Goal: Navigation & Orientation: Find specific page/section

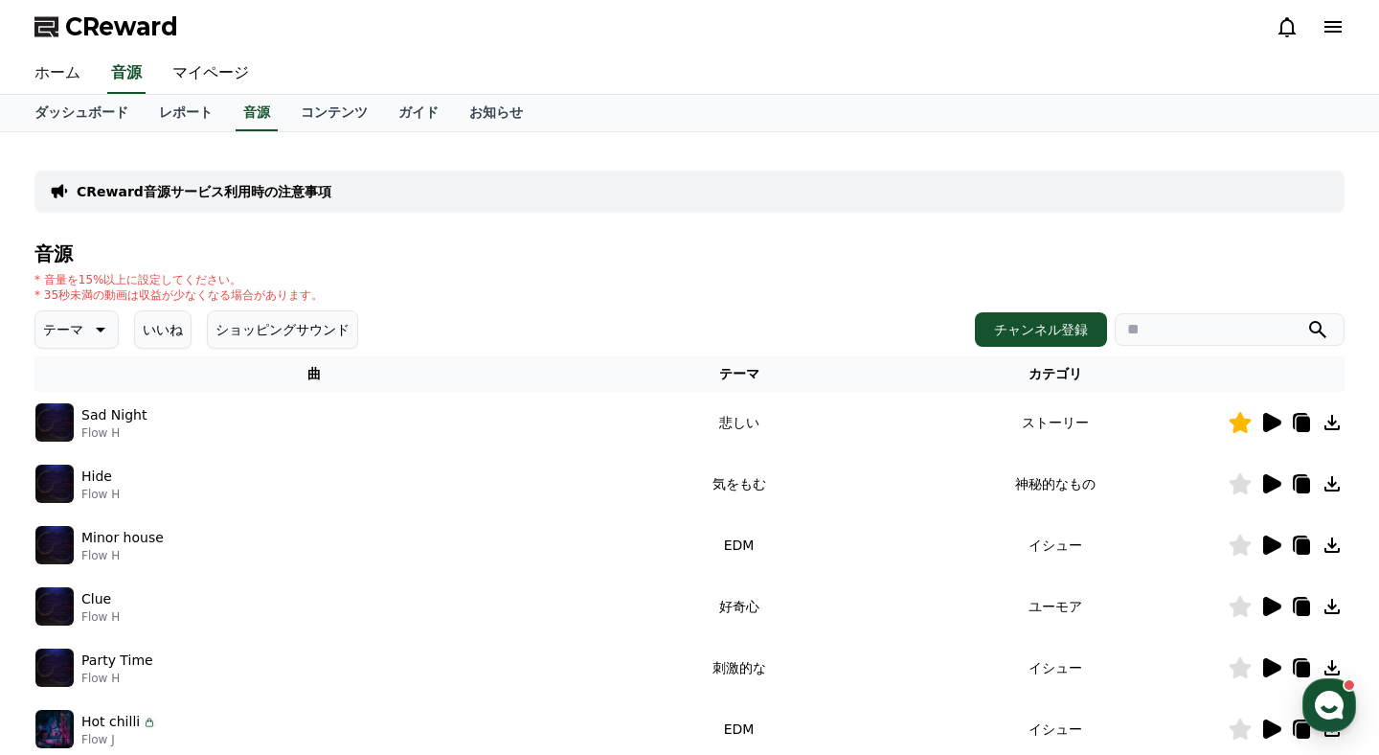
click at [74, 72] on link "ホーム" at bounding box center [57, 74] width 77 height 40
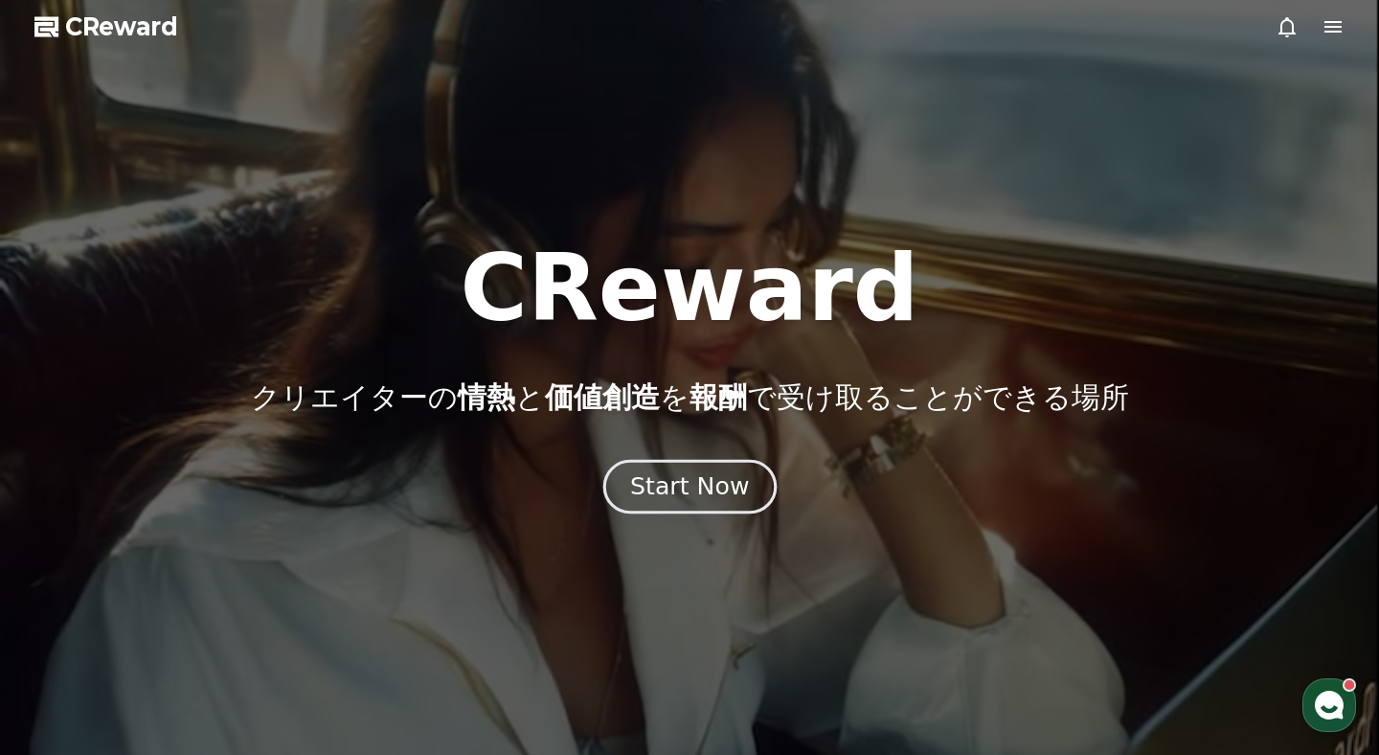
click at [736, 484] on div "Start Now" at bounding box center [689, 486] width 119 height 33
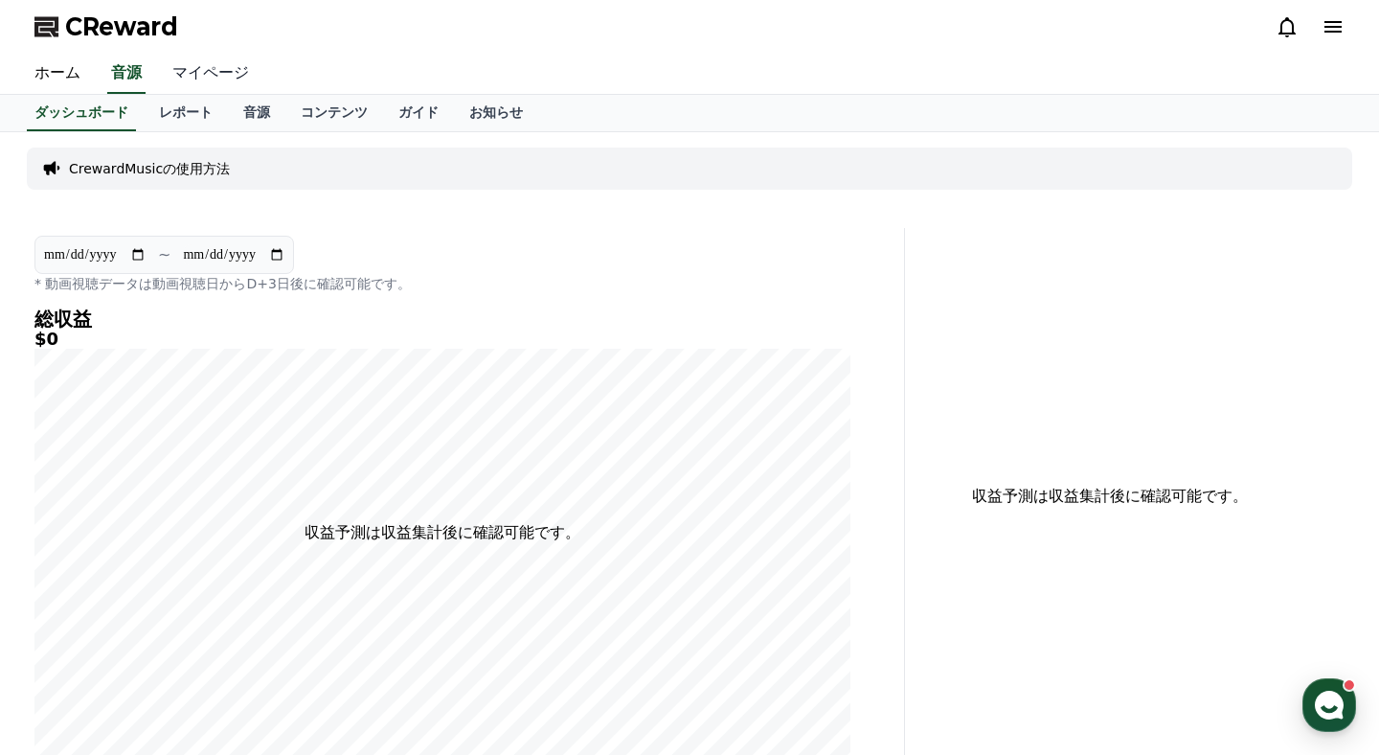
click at [219, 85] on link "マイページ" at bounding box center [210, 74] width 107 height 40
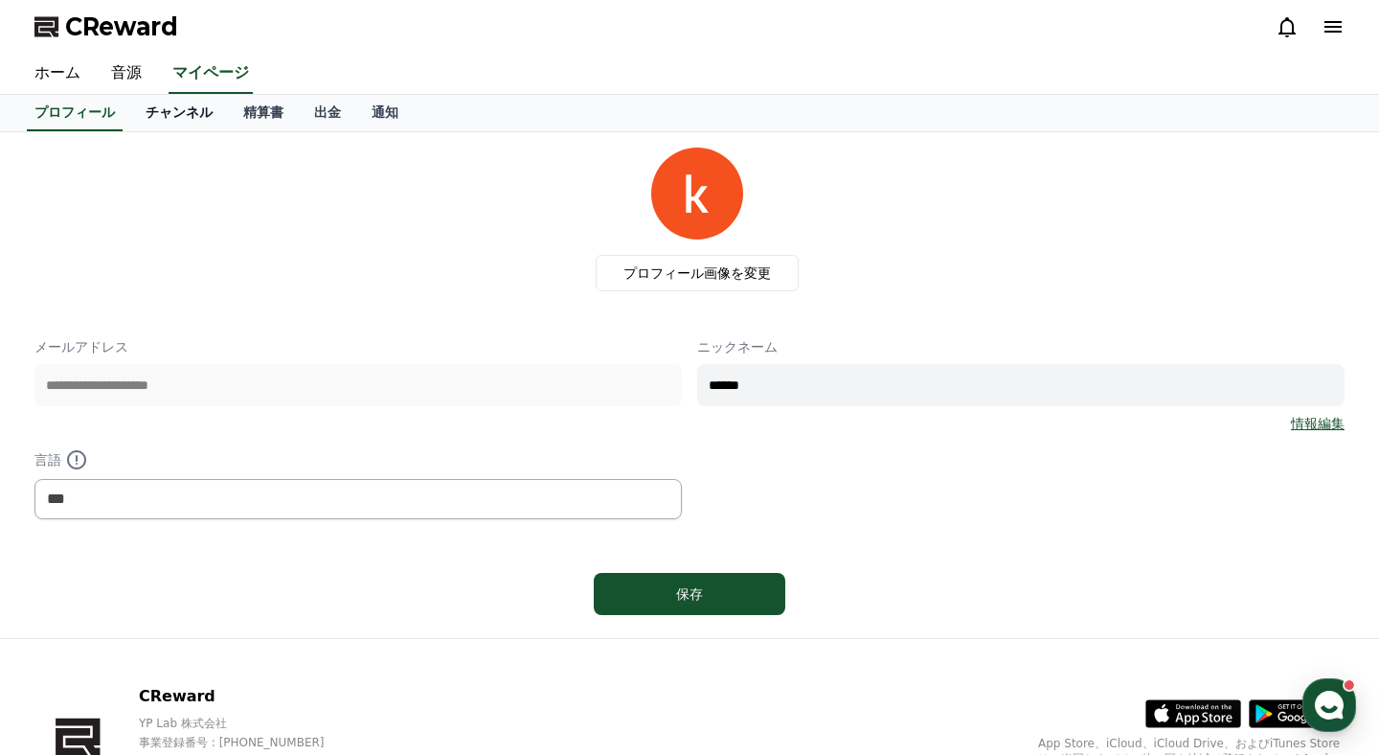
click at [191, 103] on link "チャンネル" at bounding box center [179, 113] width 98 height 36
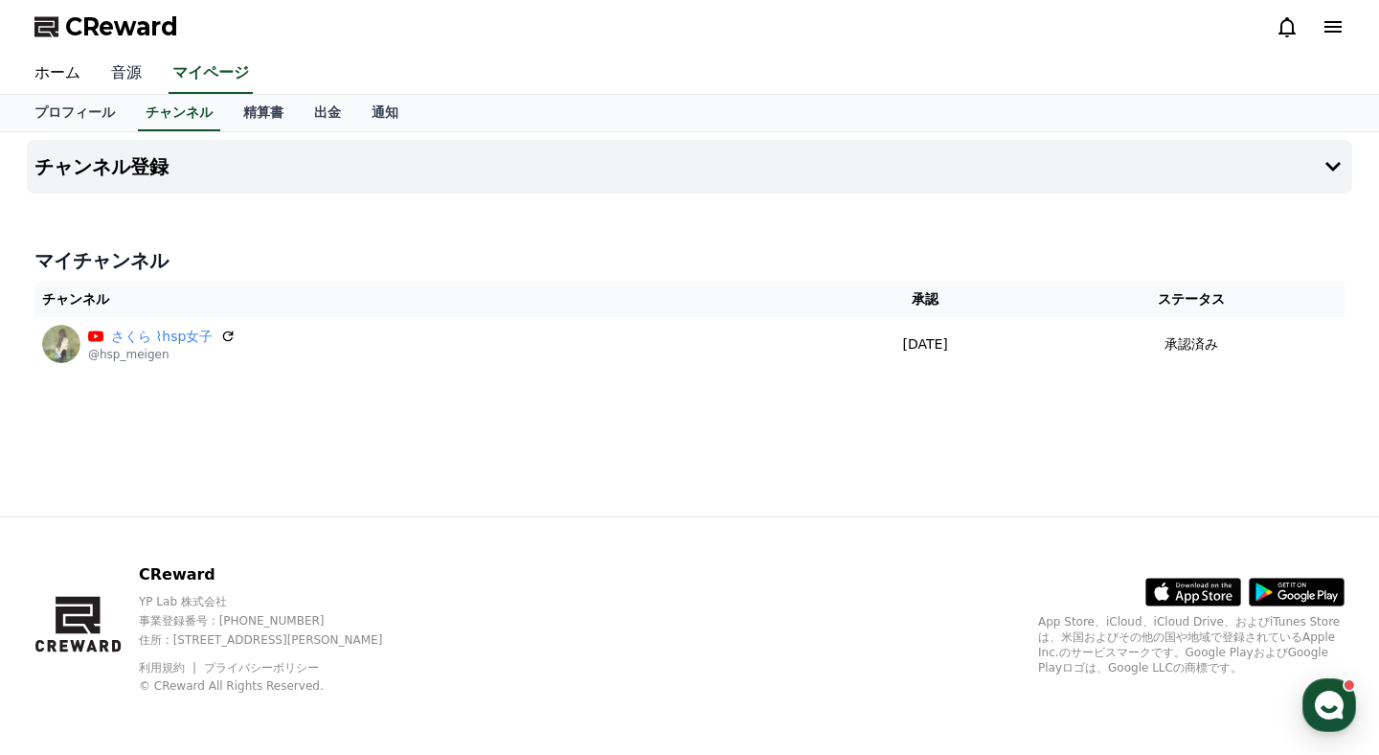
click at [131, 79] on link "音源" at bounding box center [126, 74] width 61 height 40
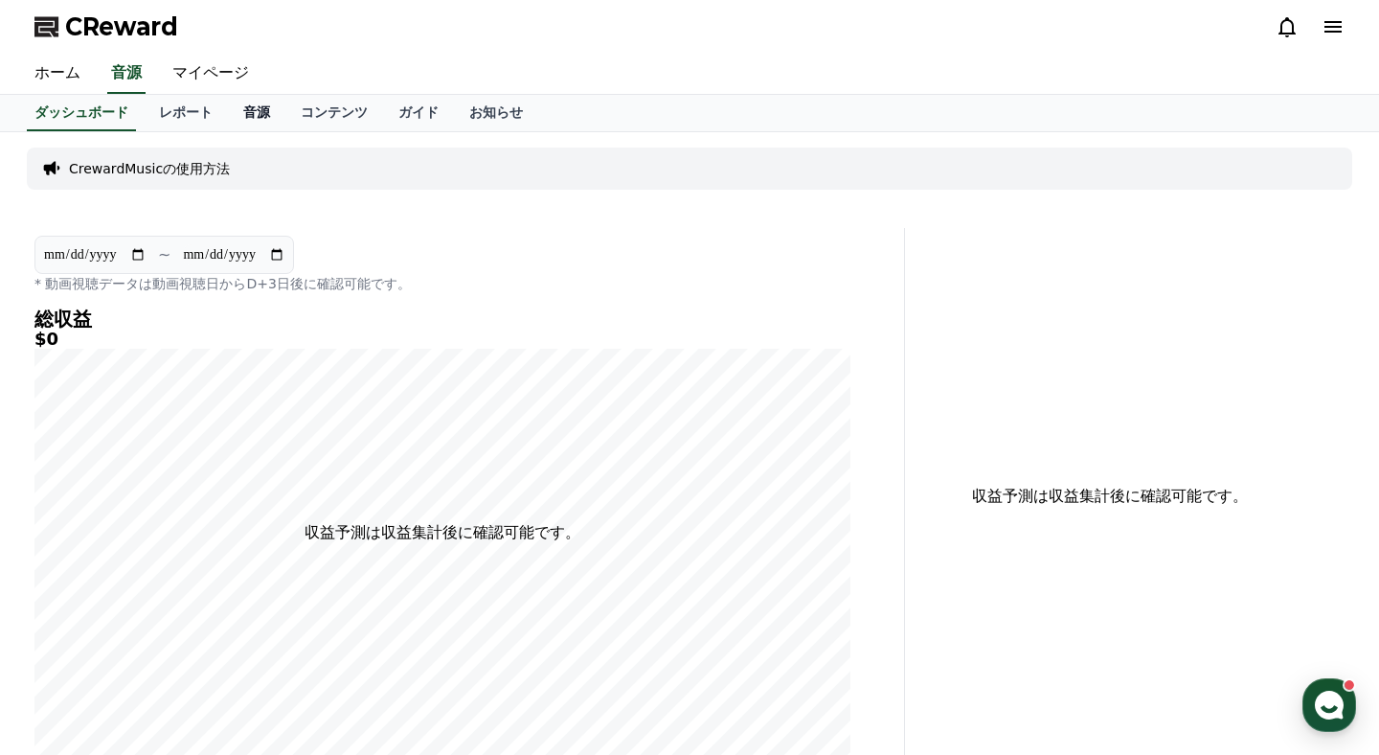
click at [253, 128] on link "音源" at bounding box center [256, 113] width 57 height 36
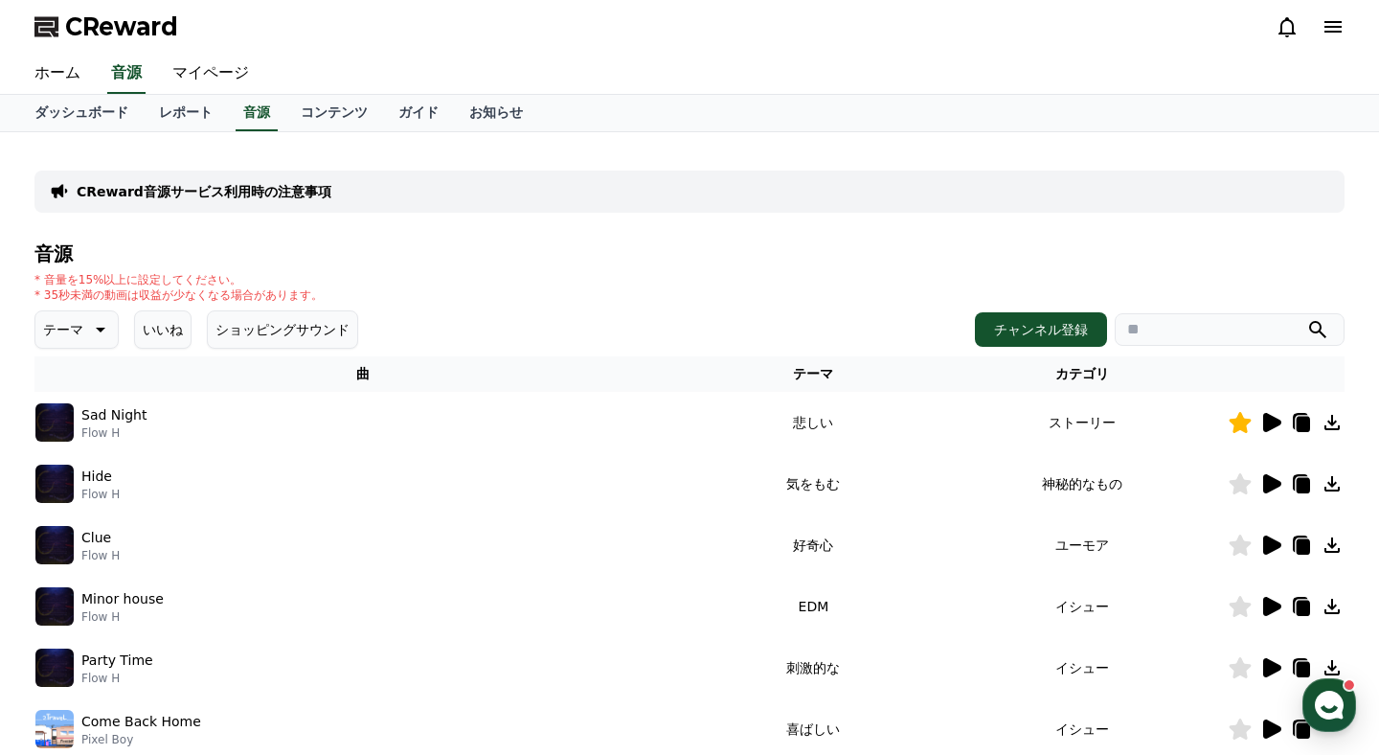
click at [1271, 425] on icon at bounding box center [1272, 422] width 18 height 19
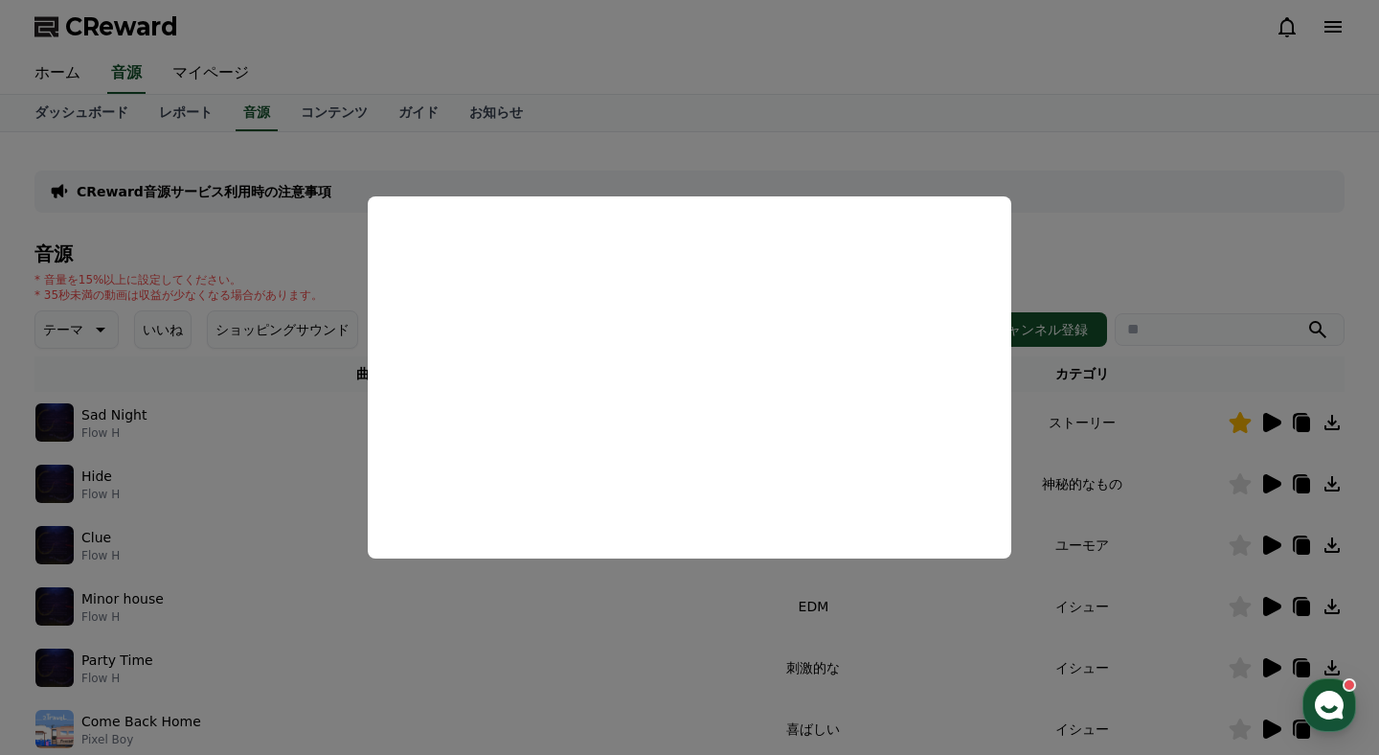
click at [1327, 416] on button "close modal" at bounding box center [689, 377] width 1379 height 755
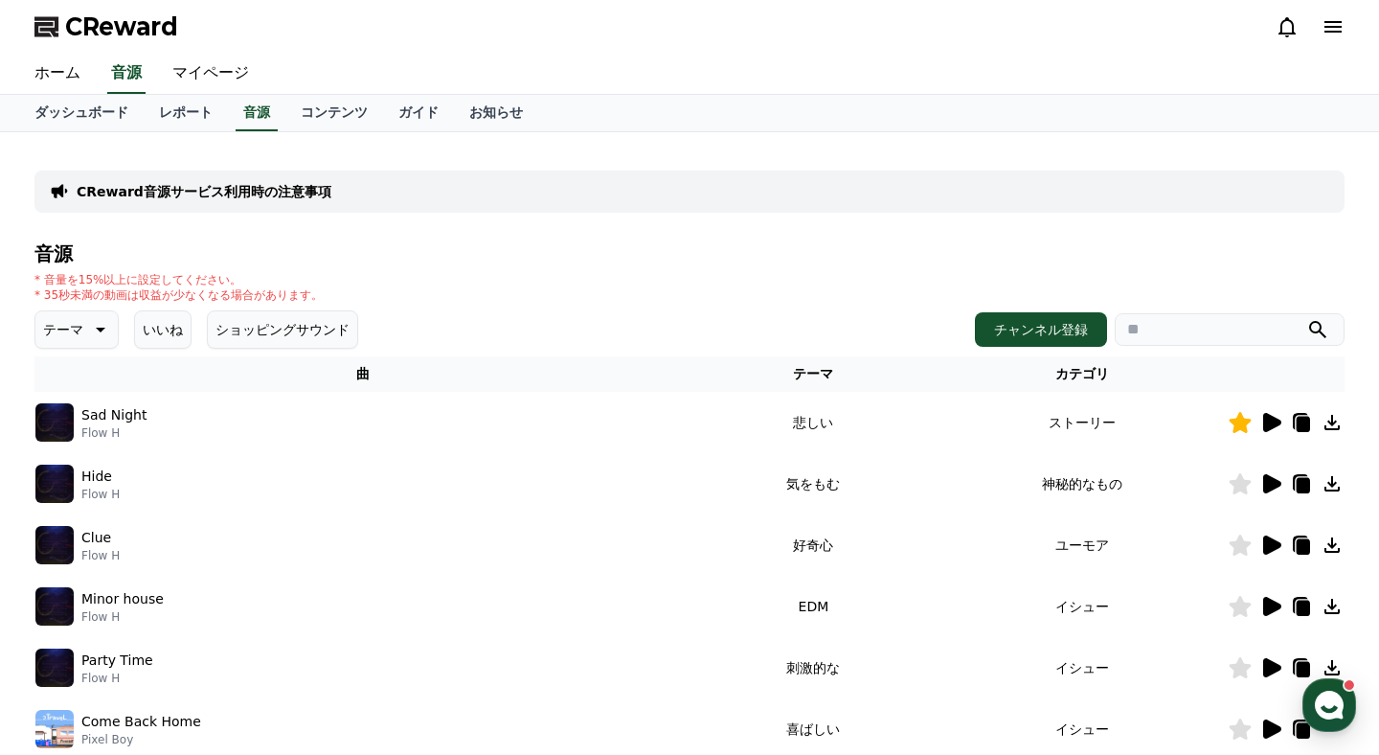
click at [1333, 421] on icon at bounding box center [1331, 422] width 15 height 15
